Goal: Find specific page/section: Find specific page/section

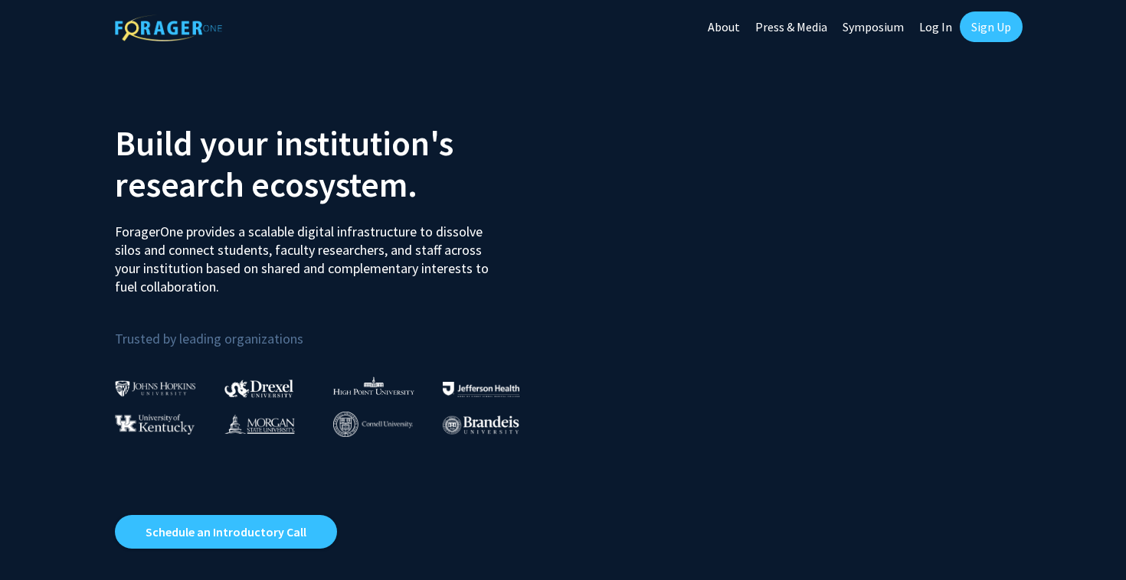
click at [928, 31] on link "Log In" at bounding box center [935, 27] width 48 height 54
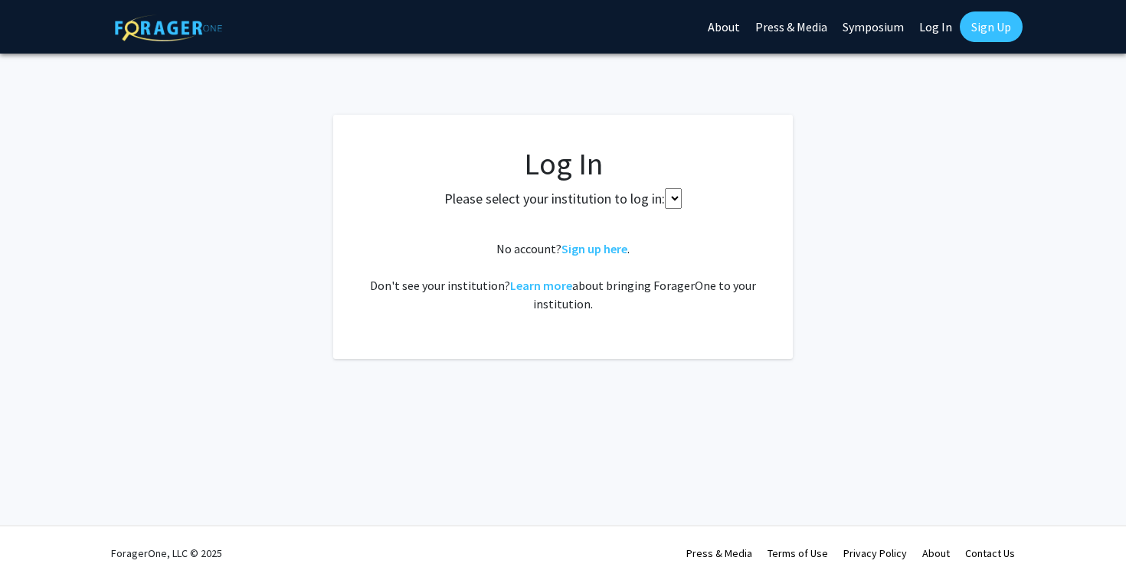
select select
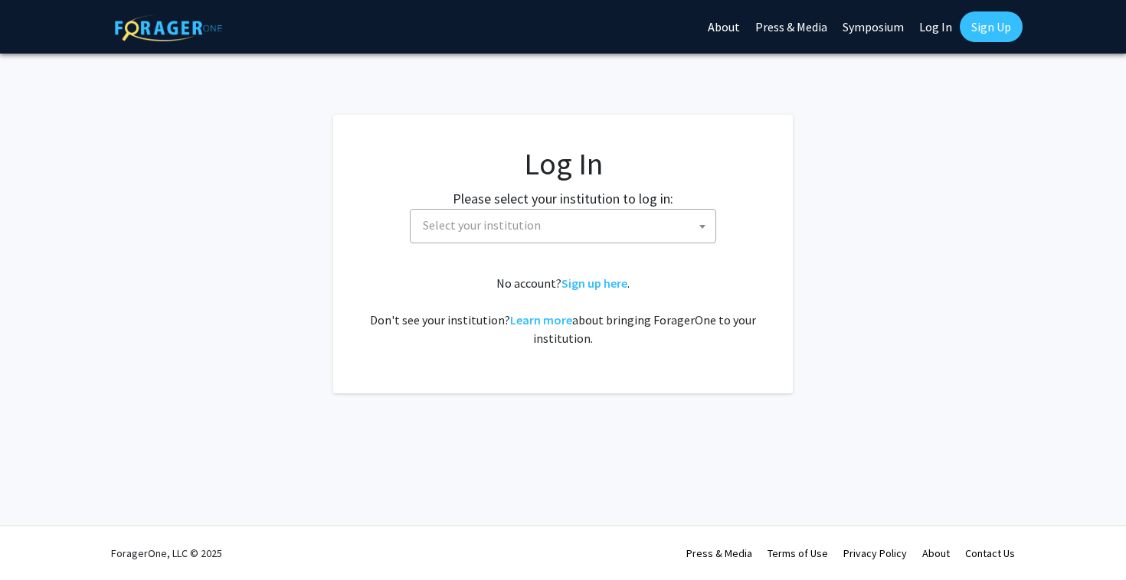
click at [933, 24] on link "Log In" at bounding box center [935, 27] width 48 height 54
click at [940, 25] on link "Log In" at bounding box center [935, 27] width 48 height 54
click at [437, 232] on span "Select your institution" at bounding box center [482, 224] width 118 height 15
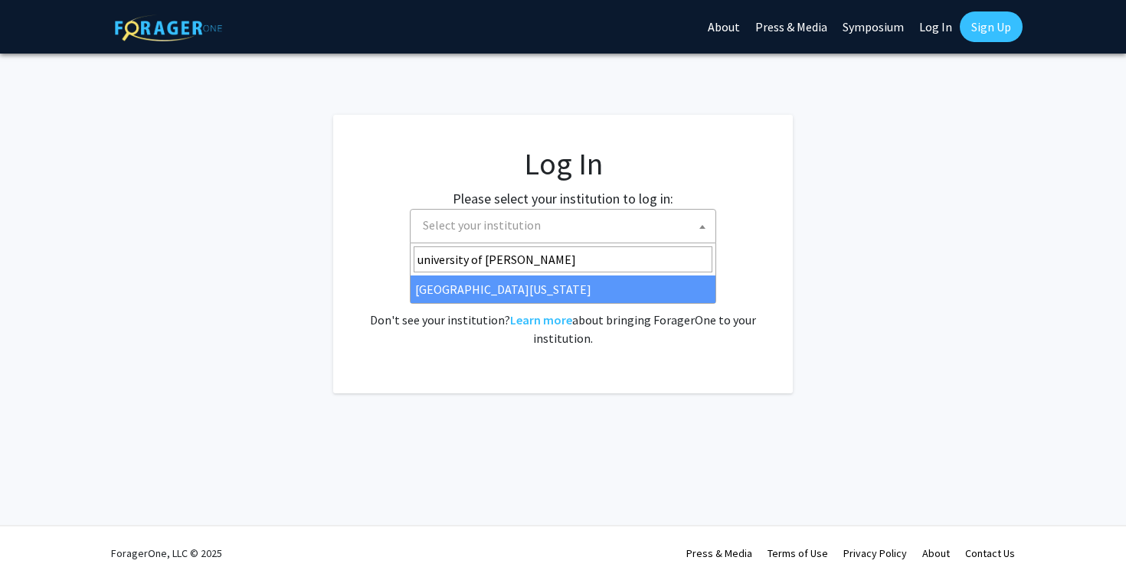
type input "university of [PERSON_NAME]"
select select "13"
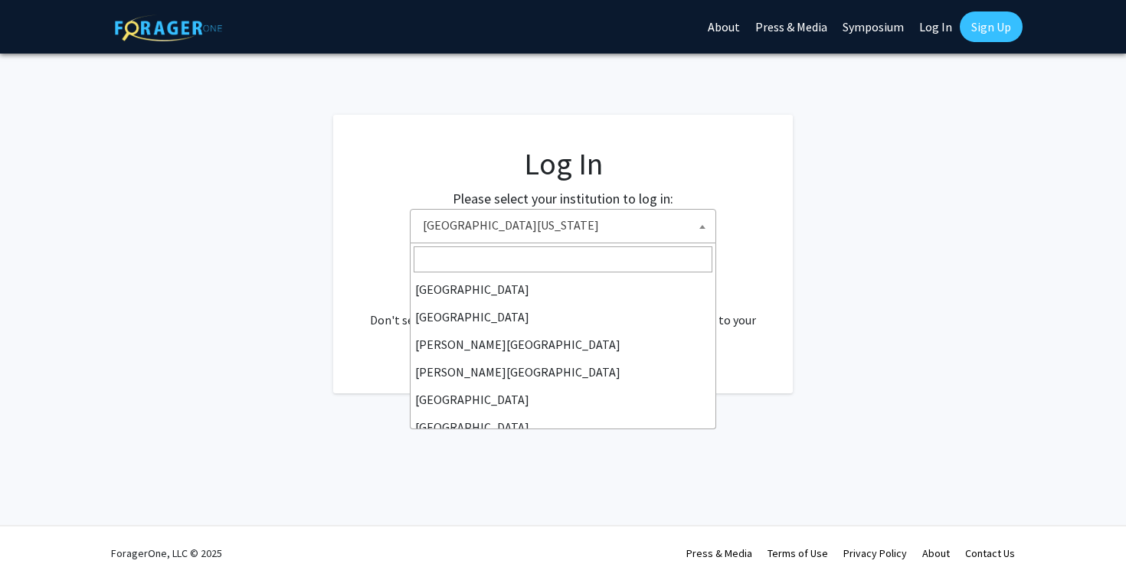
scroll to position [524, 0]
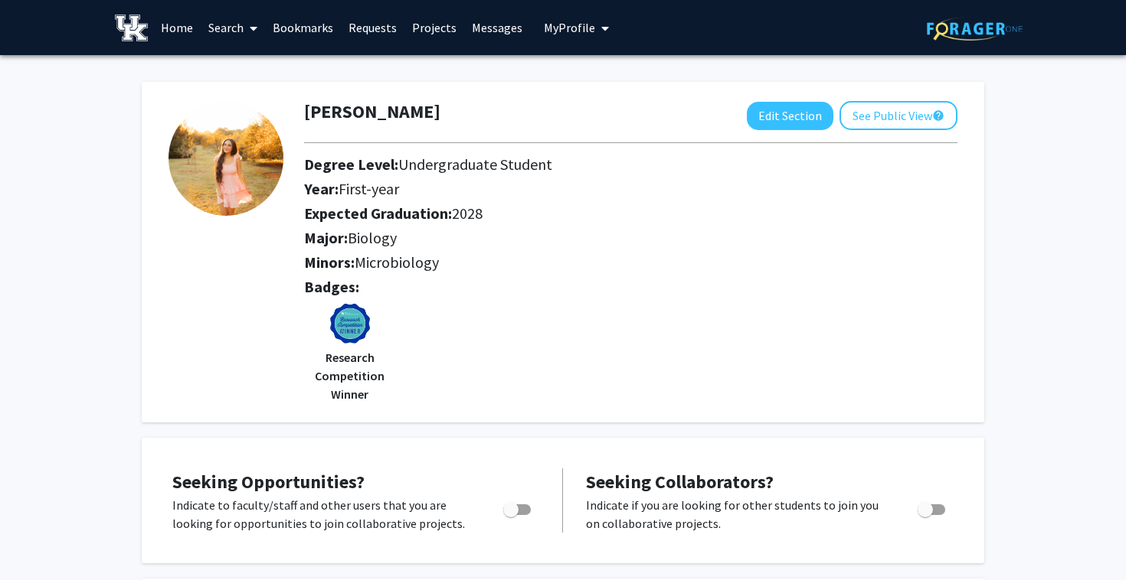
click at [244, 28] on span at bounding box center [251, 29] width 14 height 54
click at [255, 64] on span "Faculty/Staff" at bounding box center [257, 70] width 113 height 31
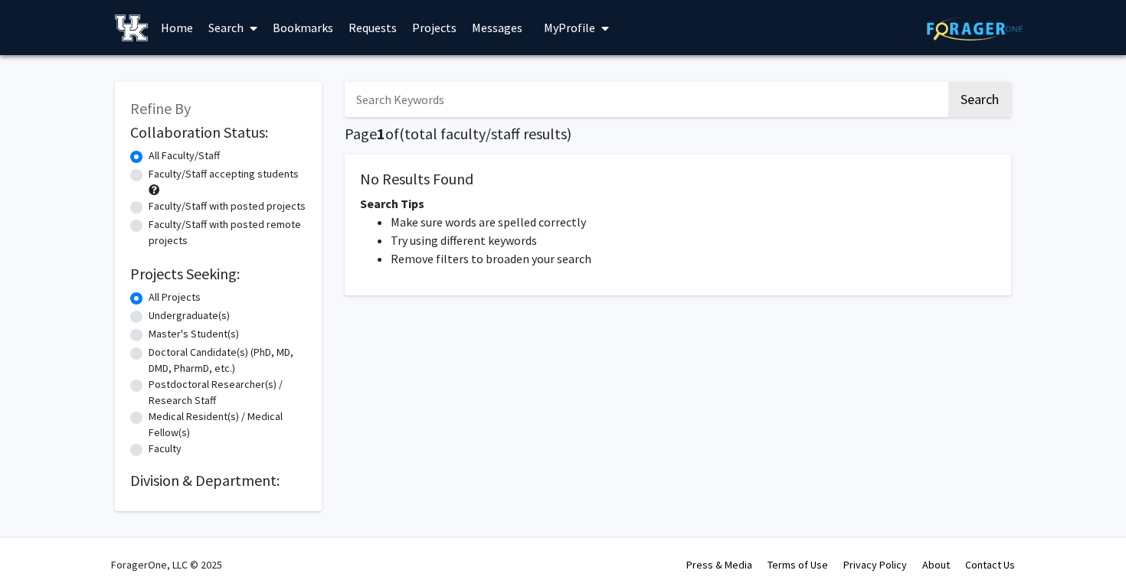
click at [391, 90] on input "Search Keywords" at bounding box center [645, 99] width 601 height 35
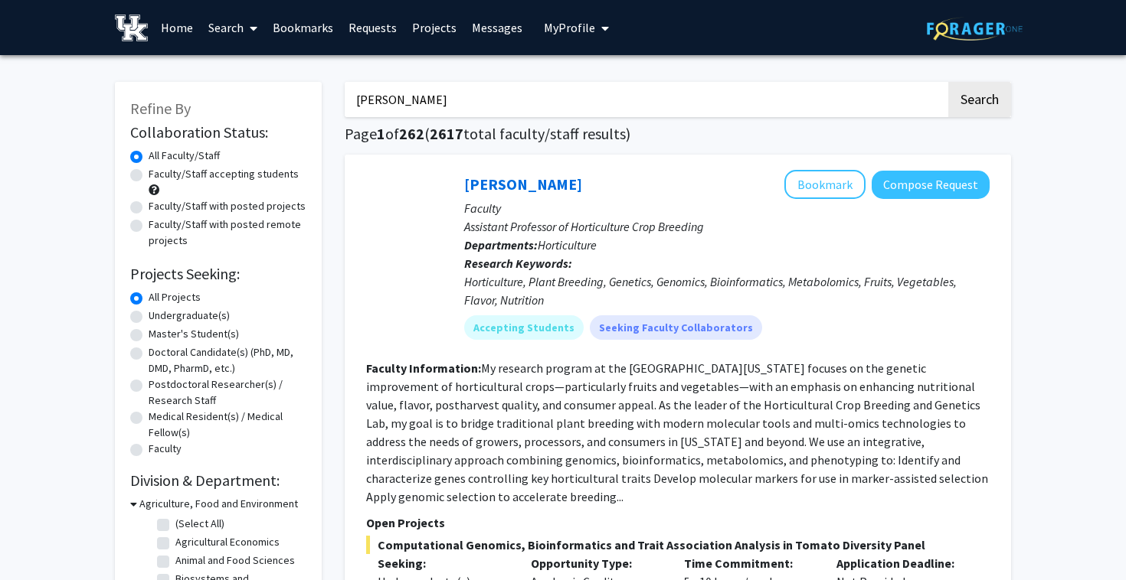
type input "robin cooper"
click at [948, 82] on button "Search" at bounding box center [979, 99] width 63 height 35
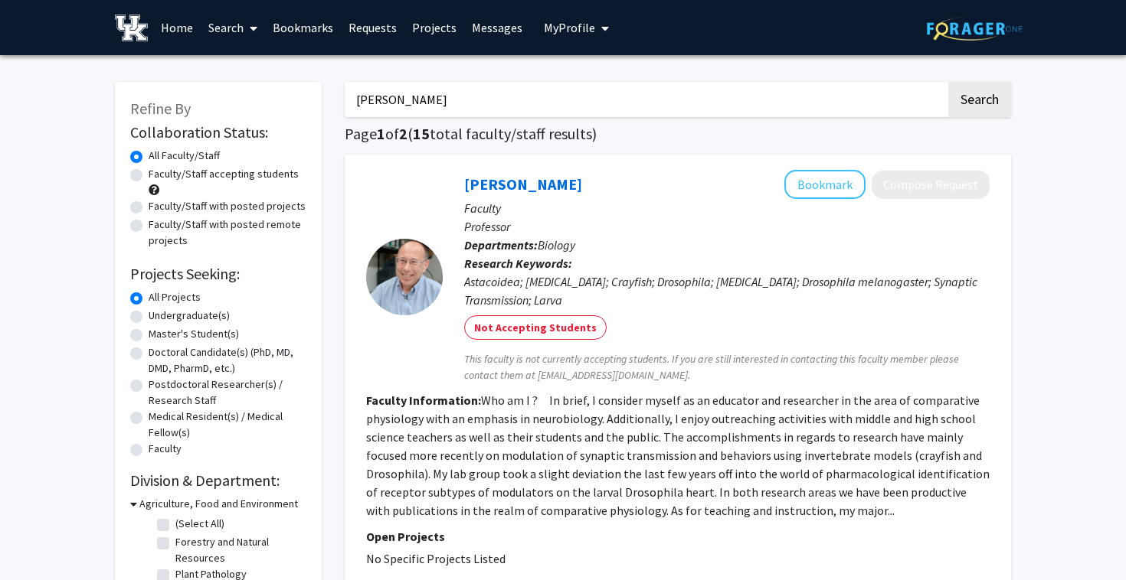
click at [595, 25] on span "My profile dropdown to access profile and logout" at bounding box center [602, 29] width 14 height 54
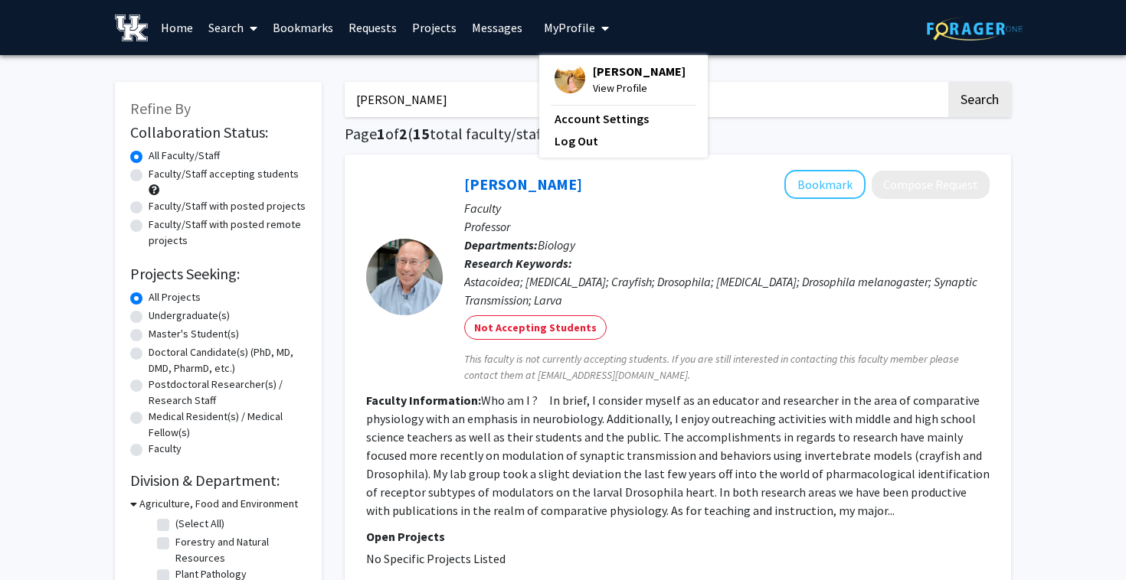
click at [576, 81] on img at bounding box center [569, 78] width 31 height 31
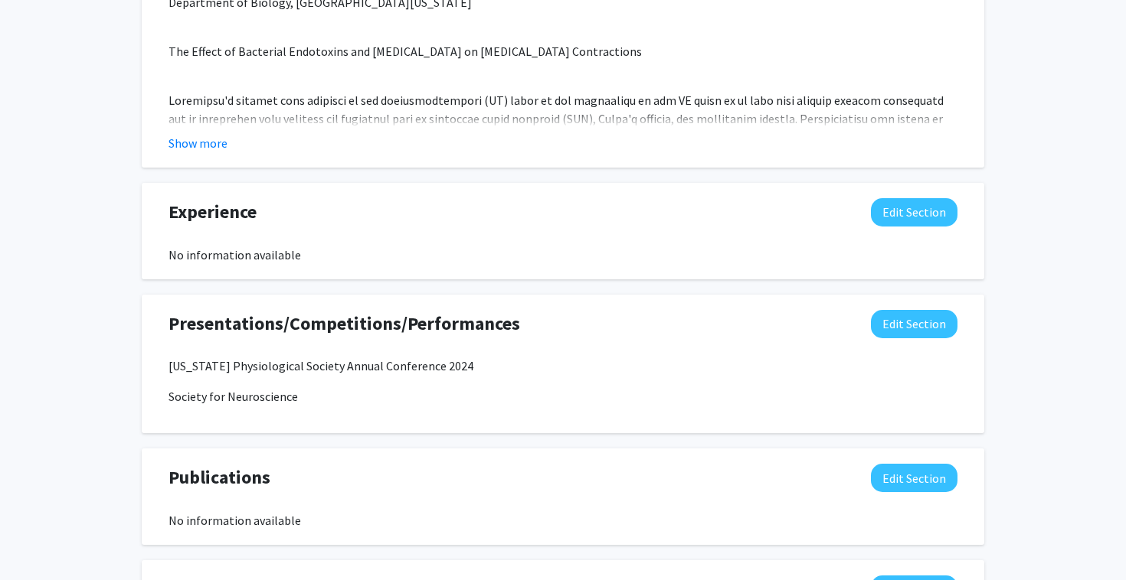
scroll to position [1239, 0]
